Goal: Task Accomplishment & Management: Use online tool/utility

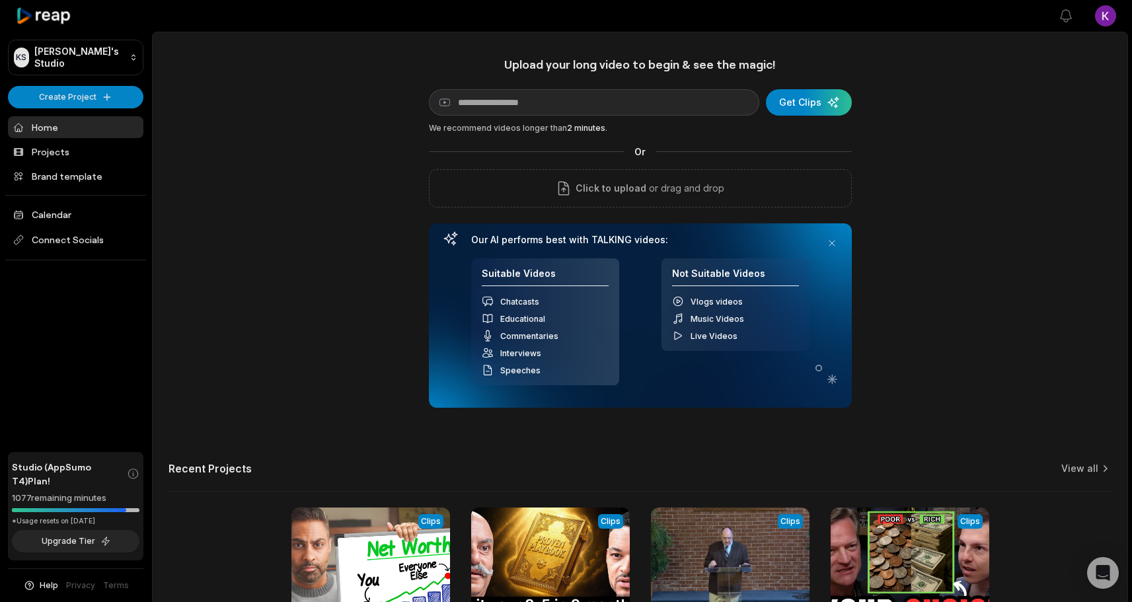
click at [243, 276] on div "Upload your long video to begin & see the magic! YouTube link Get Clips We reco…" at bounding box center [640, 369] width 975 height 624
click at [893, 145] on div "Upload your long video to begin & see the magic! YouTube link Get Clips We reco…" at bounding box center [640, 369] width 975 height 624
click at [570, 106] on input at bounding box center [594, 102] width 331 height 26
click at [297, 221] on div "Upload your long video to begin & see the magic! YouTube link Get Clips We reco…" at bounding box center [640, 369] width 975 height 624
drag, startPoint x: 735, startPoint y: 337, endPoint x: 660, endPoint y: 294, distance: 86.5
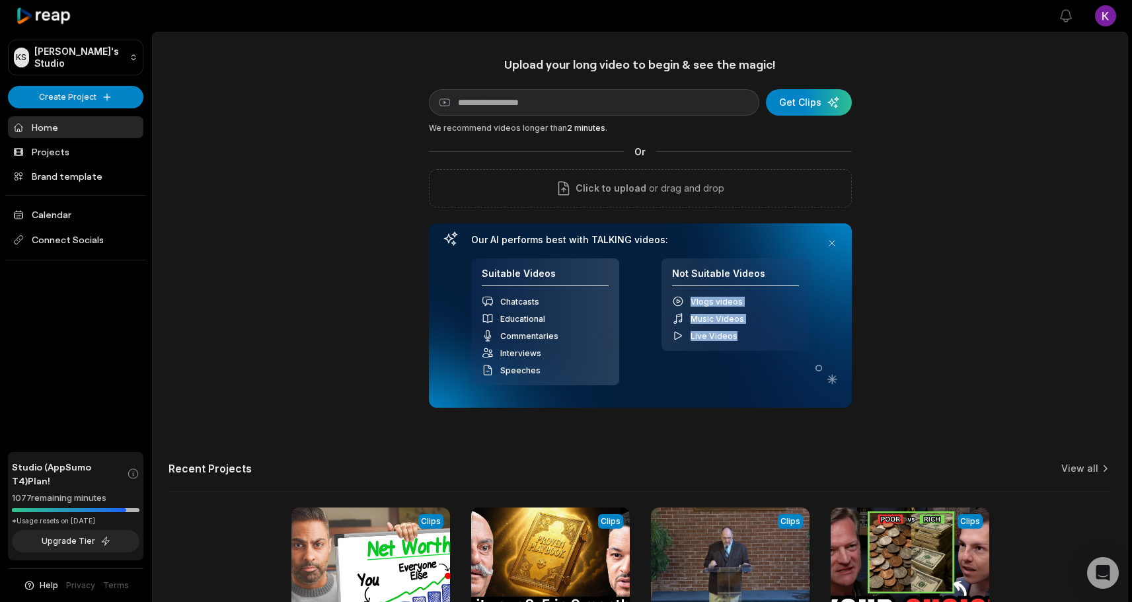
click at [660, 294] on div "Suitable Videos Chatcasts Educational Commentaries Interviews Speeches Not Suit…" at bounding box center [640, 322] width 338 height 128
click at [641, 285] on div "Suitable Videos Chatcasts Educational Commentaries Interviews Speeches Not Suit…" at bounding box center [640, 322] width 338 height 128
click at [1103, 19] on html "KS Kai's Studio Create Project Home Projects Brand template Calendar Connect So…" at bounding box center [566, 301] width 1132 height 602
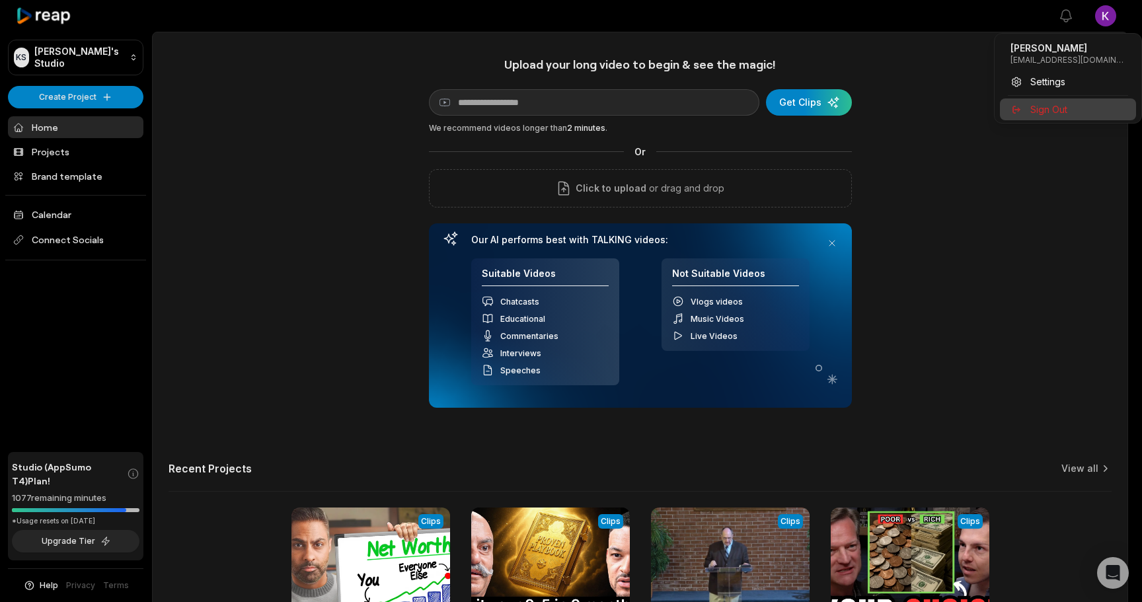
click at [1037, 110] on span "Sign Out" at bounding box center [1049, 109] width 37 height 14
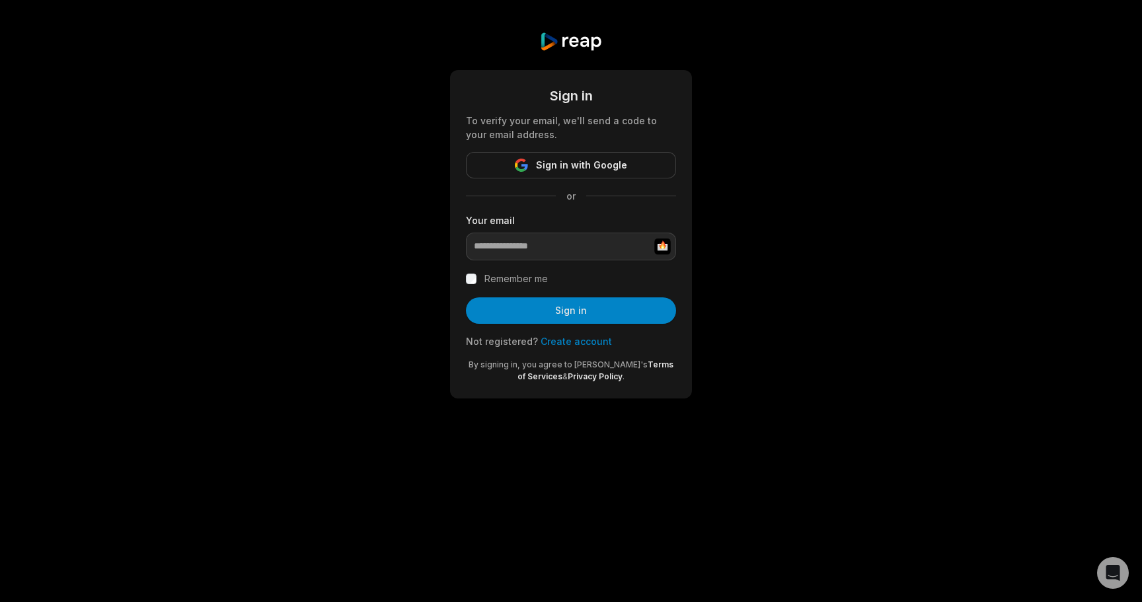
click at [791, 98] on div "Sign in To verify your email, we'll send a code to your email address. Sign in …" at bounding box center [571, 215] width 1142 height 430
